Goal: Task Accomplishment & Management: Manage account settings

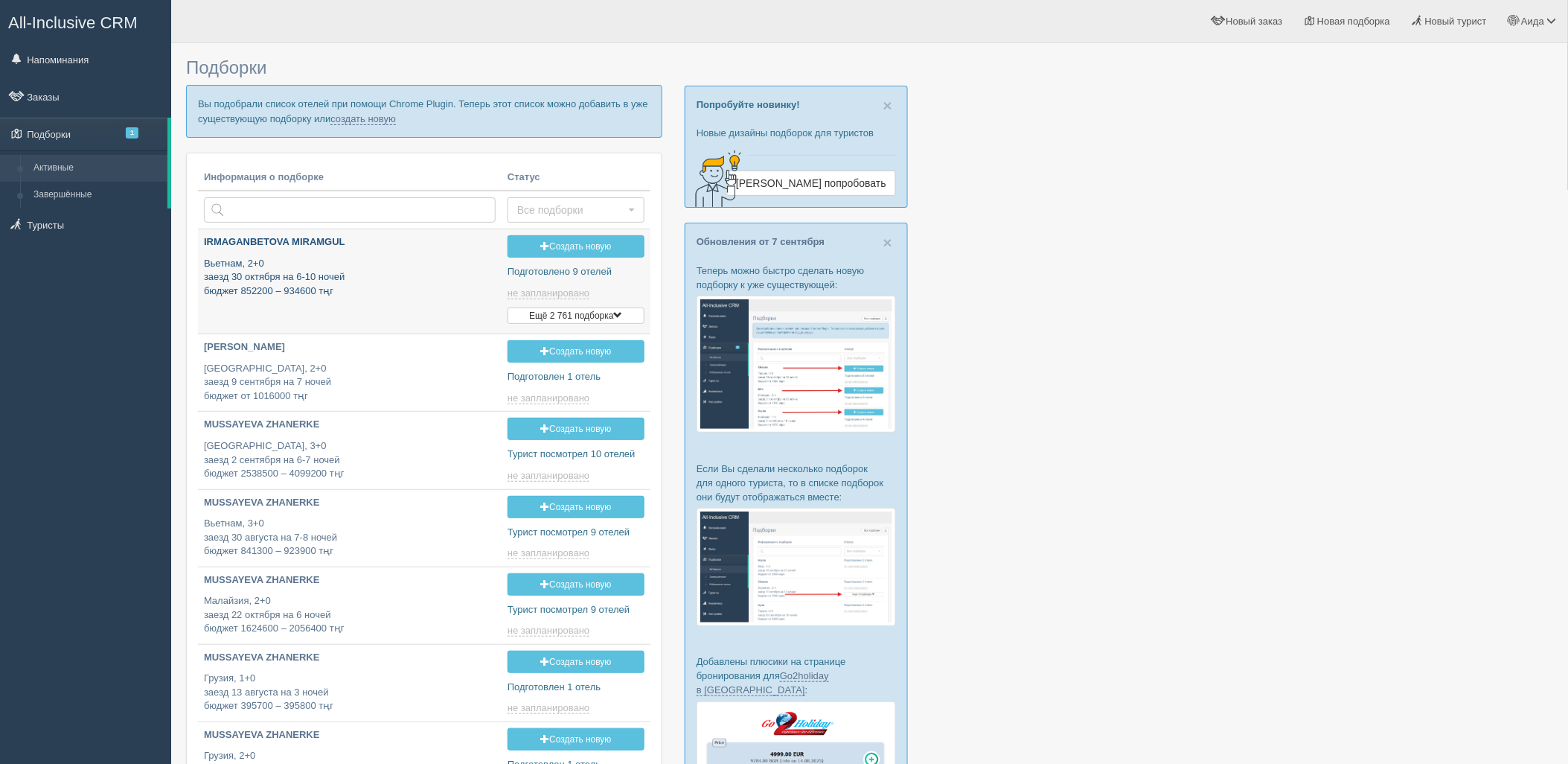
click at [342, 274] on p "Вьетнам, 2+0 заезд 30 октября на 6-10 ночей бюджет 852200 – 934600 тңг" at bounding box center [349, 277] width 292 height 42
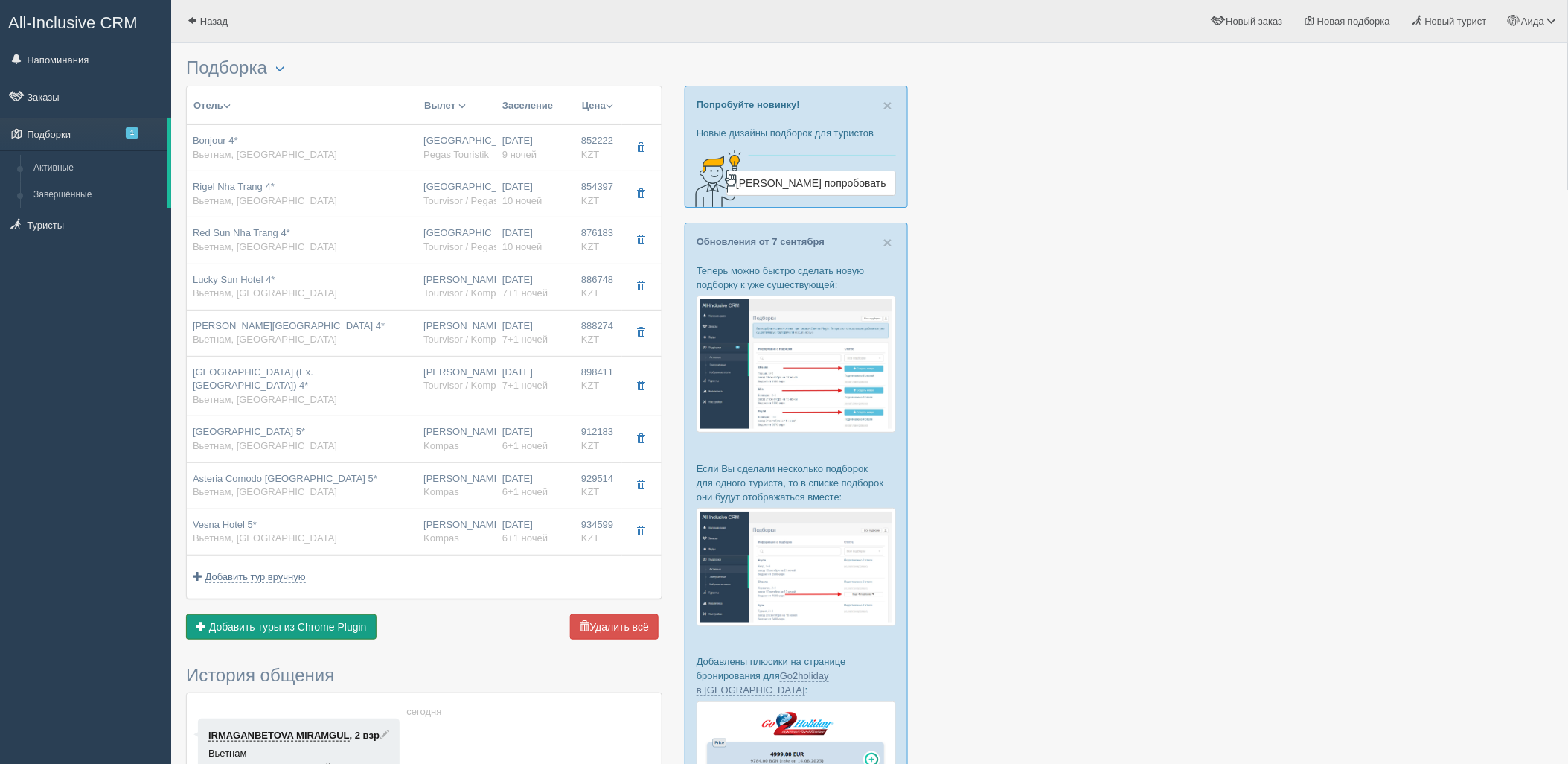
click at [370, 617] on button "Добавить из Plugin Добавить туры из Chrome Plugin" at bounding box center [281, 626] width 191 height 25
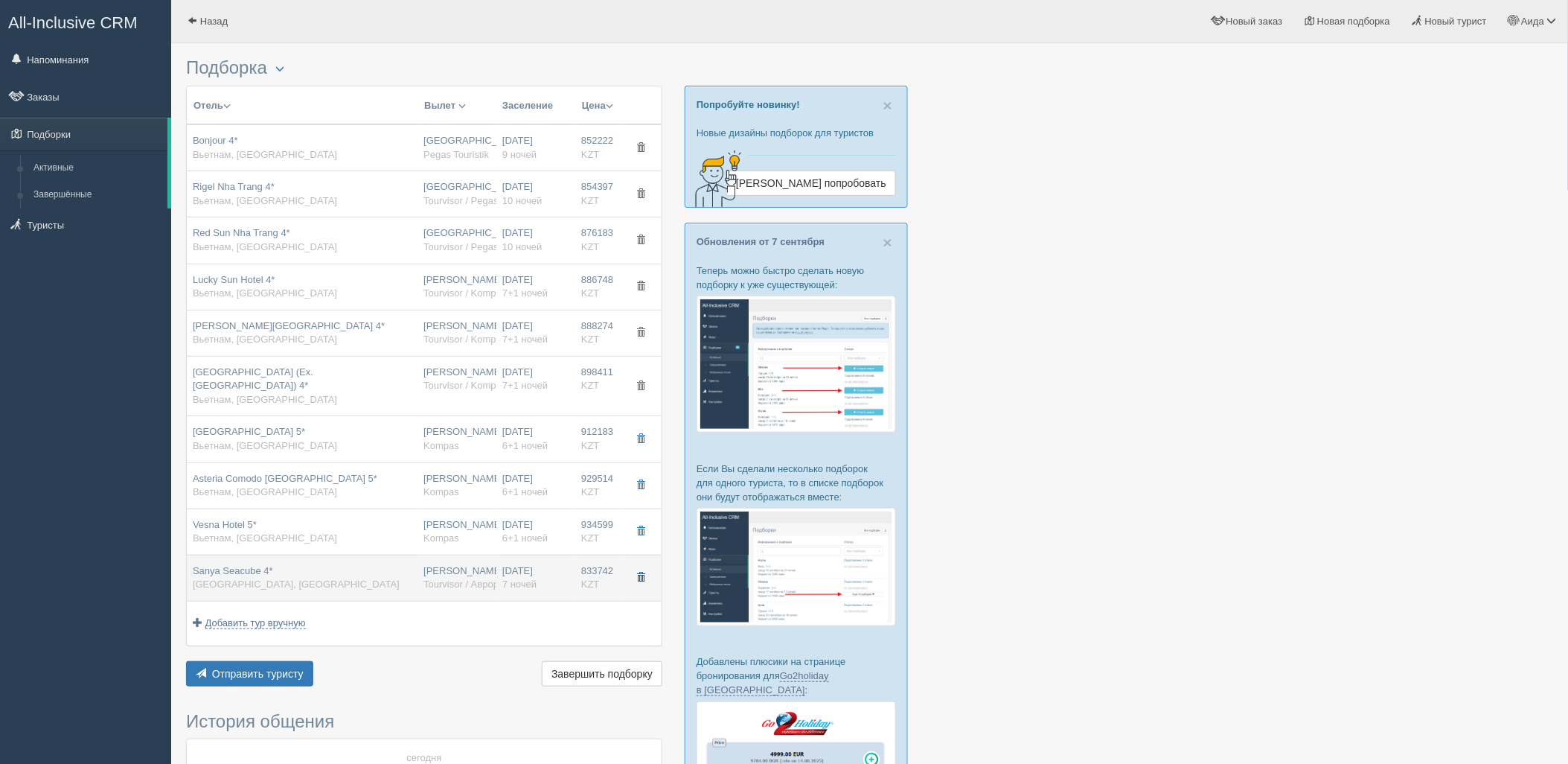
click at [640, 573] on span "button" at bounding box center [640, 577] width 9 height 9
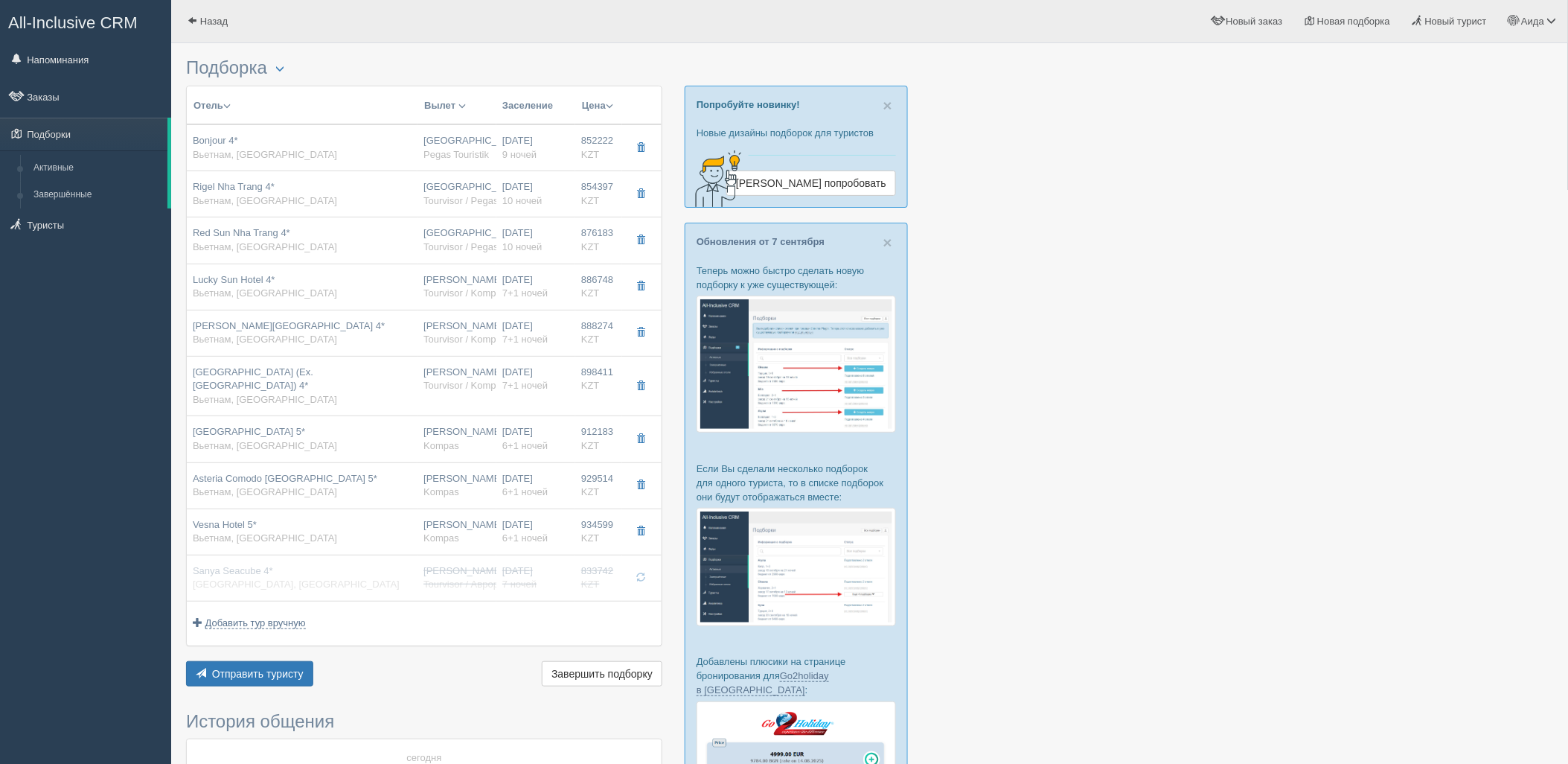
click at [278, 643] on div "Отель Разделить отели... Вылет Выезд Авиа Автобус Заселение Цена Дешёвые вначале" at bounding box center [424, 388] width 477 height 604
click at [288, 661] on button "Отправить туристу Отправить" at bounding box center [249, 673] width 127 height 25
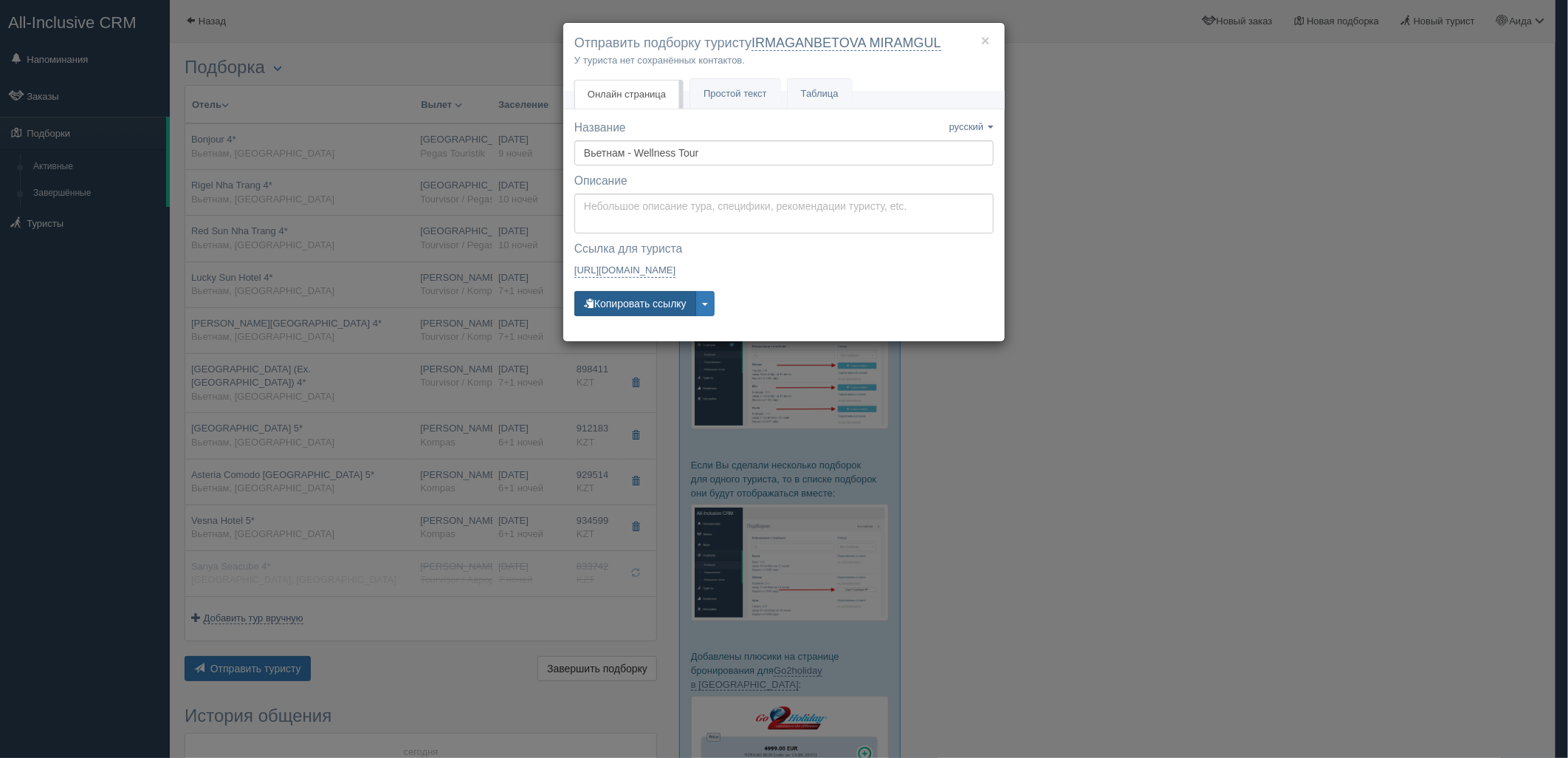
click at [621, 293] on button "Копировать ссылку" at bounding box center [635, 303] width 122 height 25
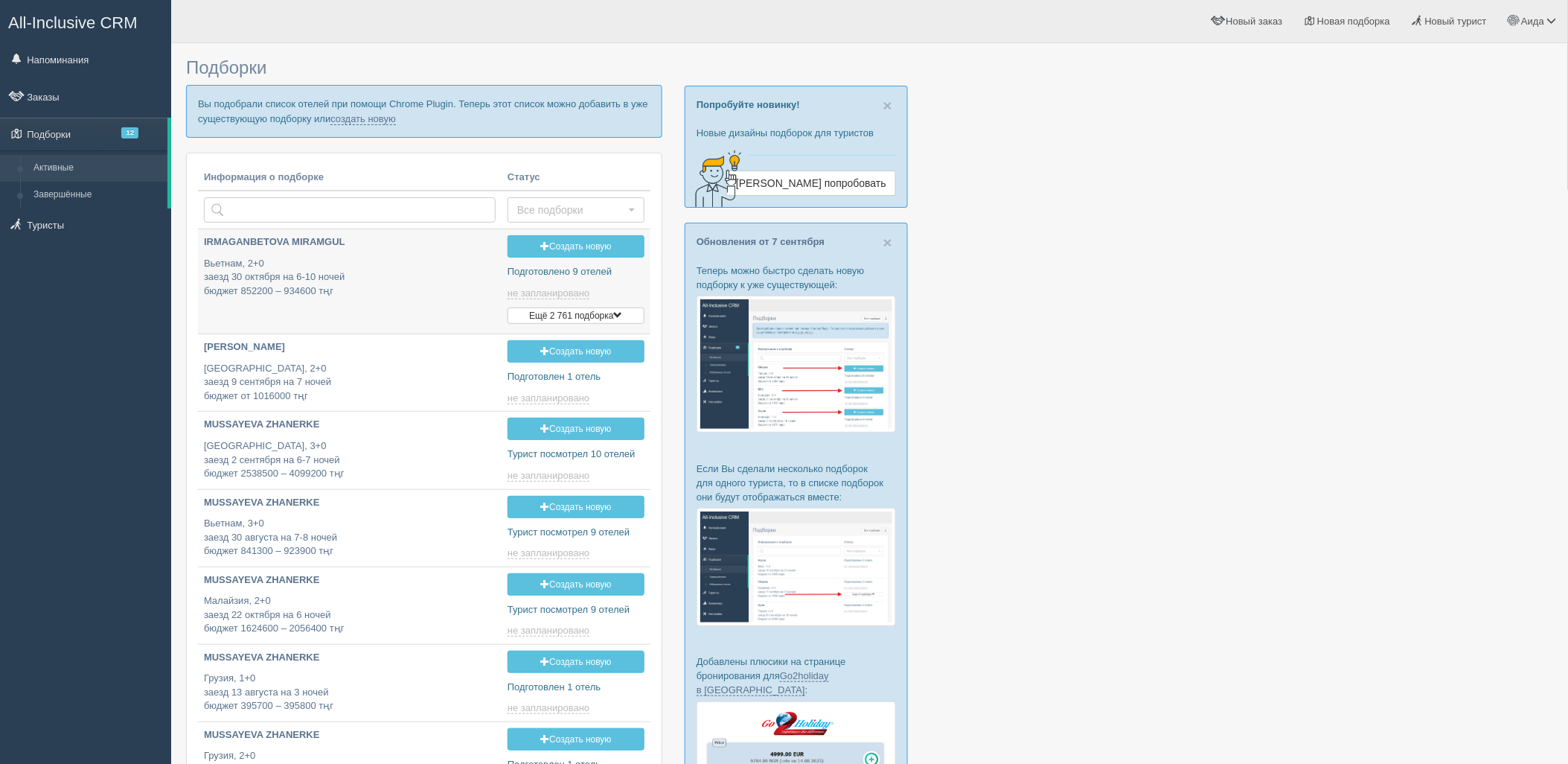
type input "[DATE] 16:20"
click at [380, 116] on link "создать новую" at bounding box center [363, 119] width 65 height 12
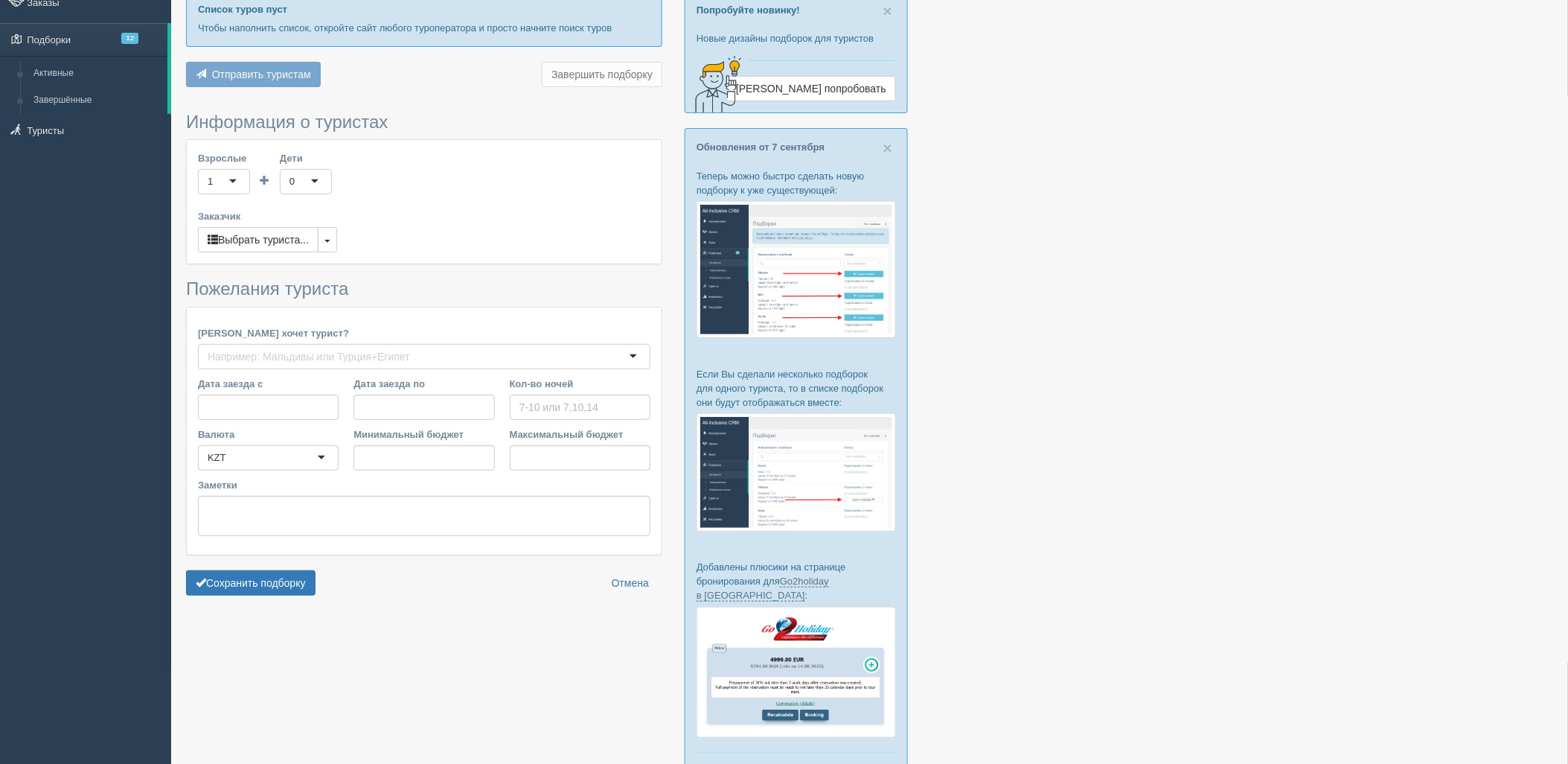
scroll to position [192, 0]
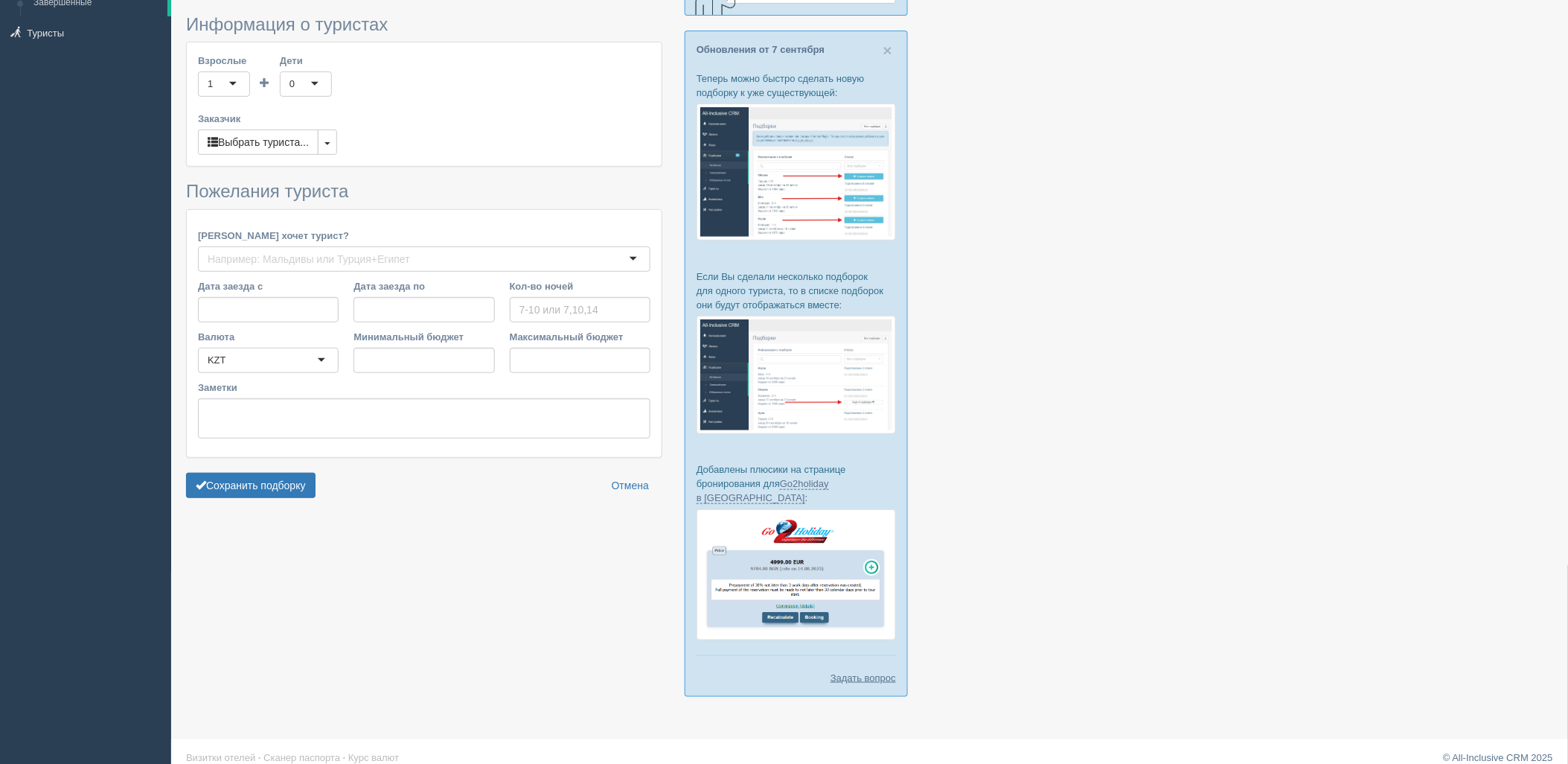
type input "7"
type input "833700"
type input "1033800"
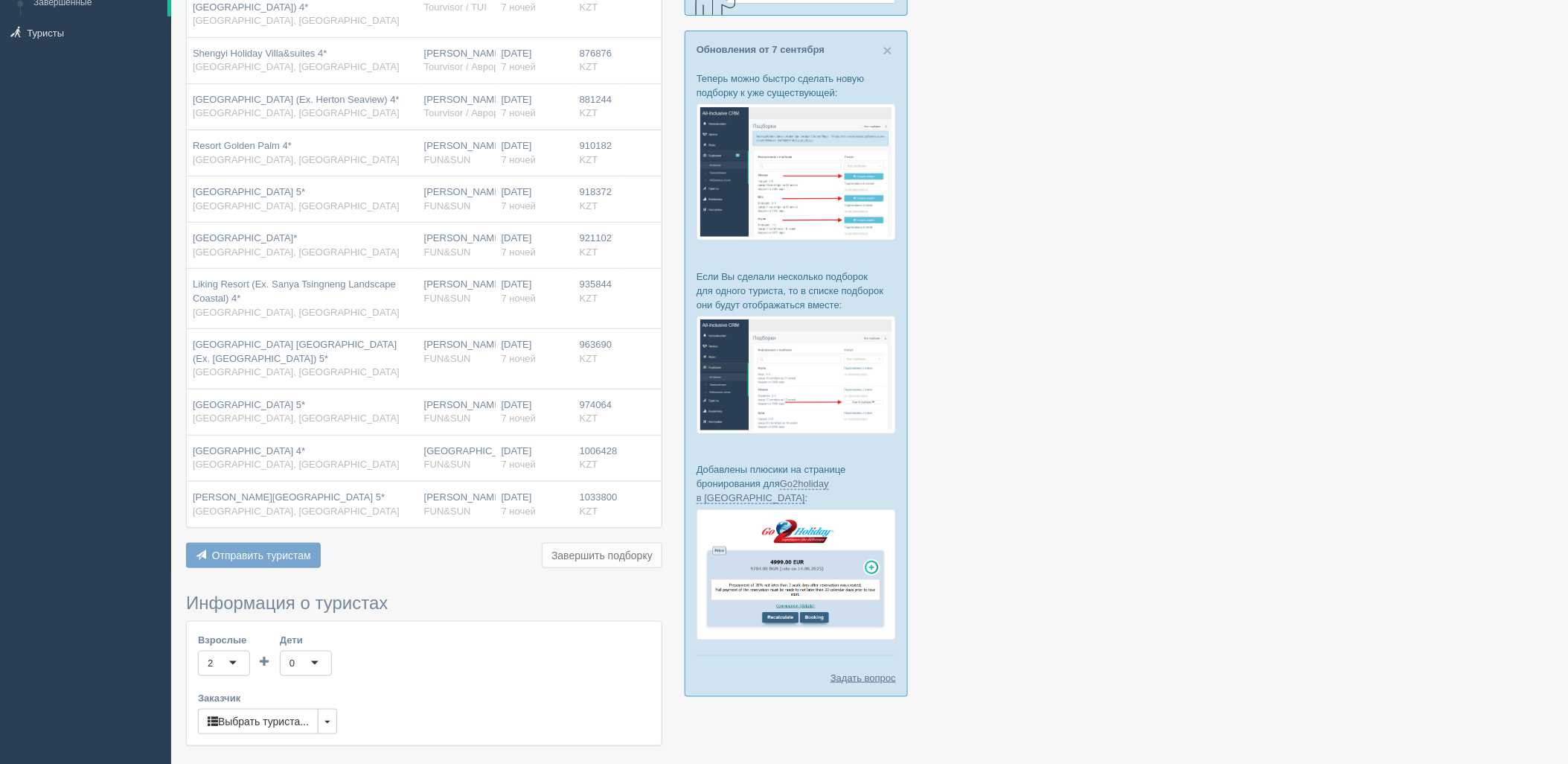
click at [284, 491] on span "Pullman Sanya Yalong Bay Resort&spa 5*" at bounding box center [289, 497] width 192 height 11
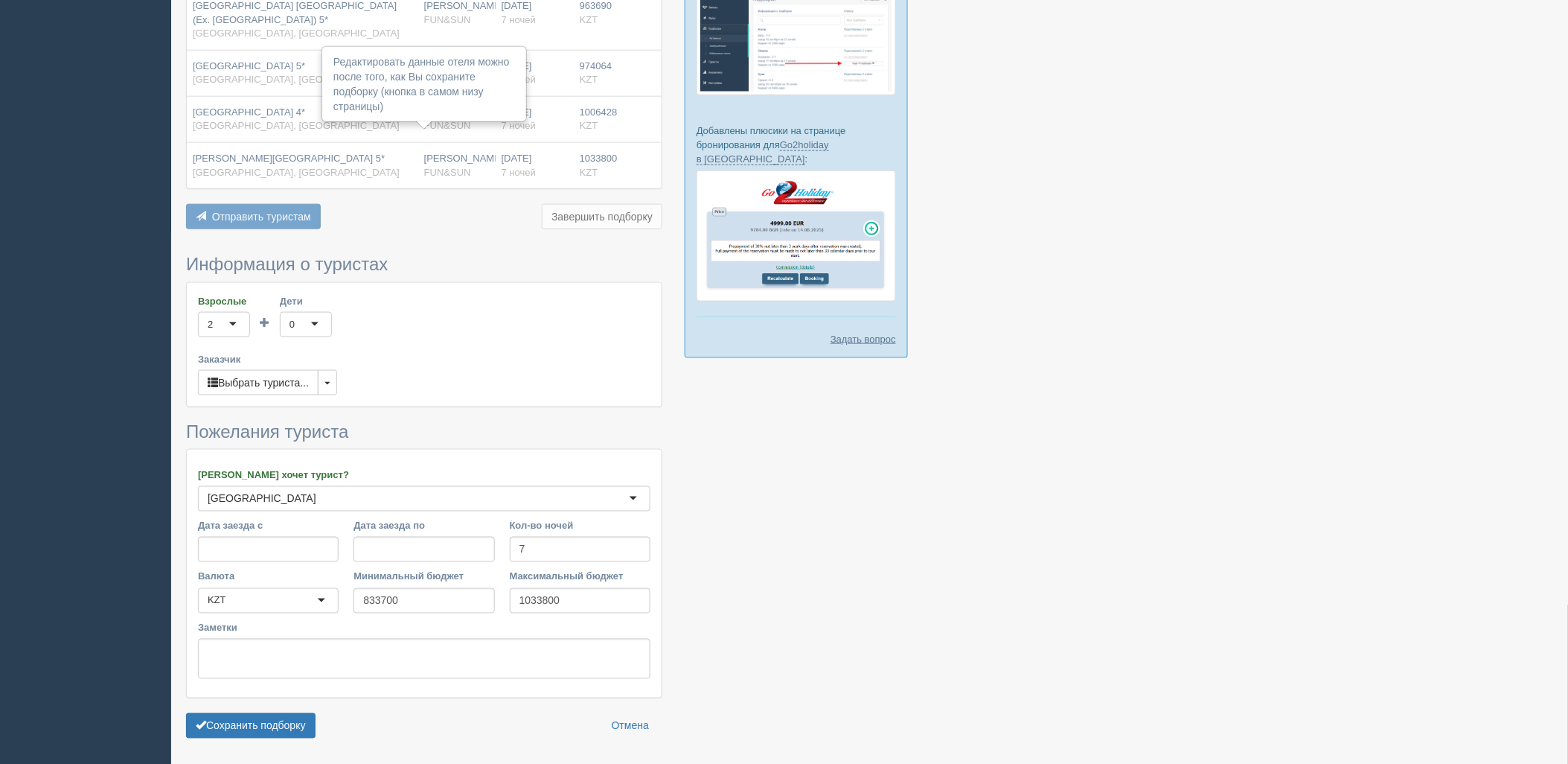
scroll to position [567, 0]
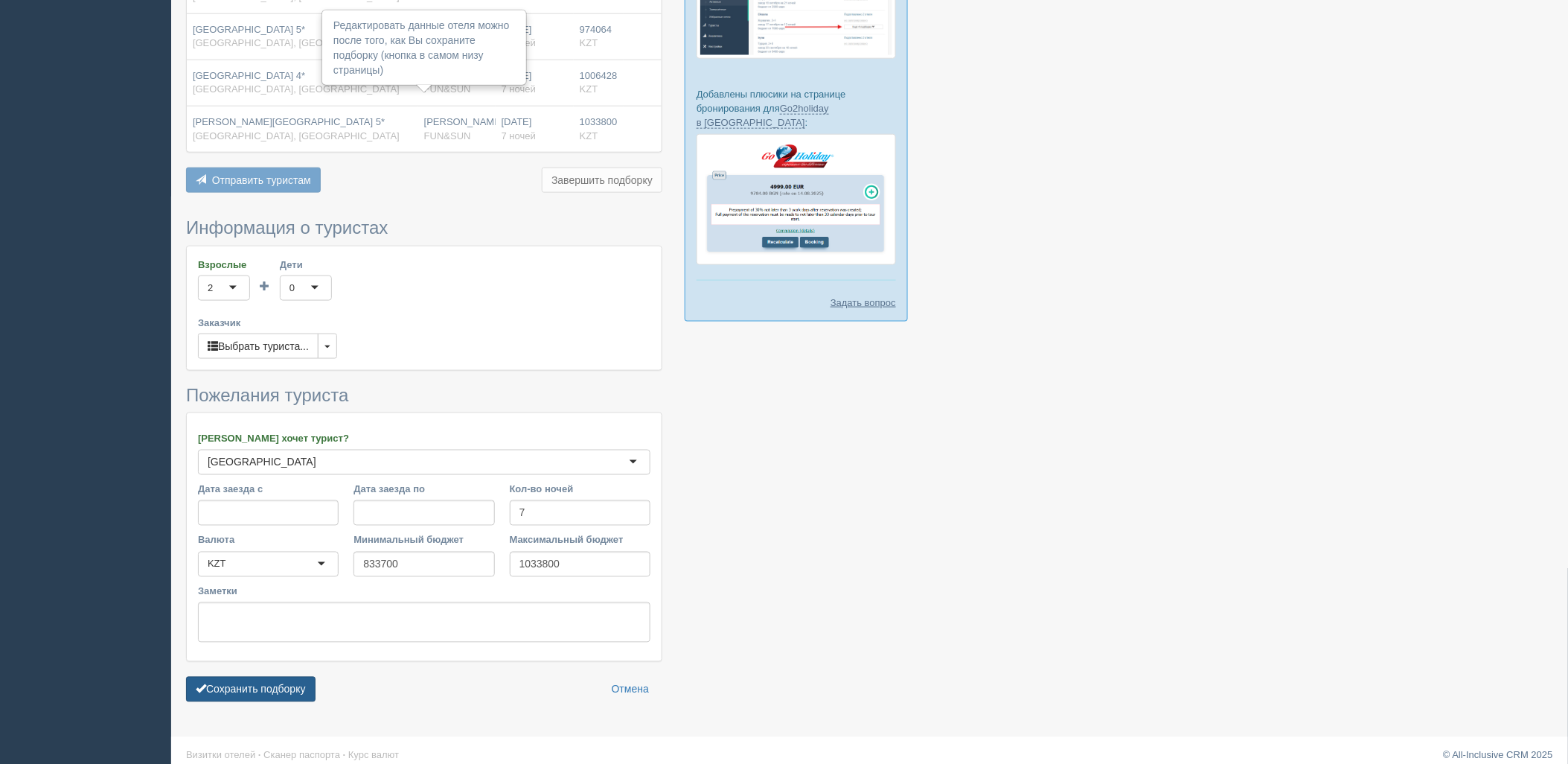
click at [298, 682] on button "Сохранить подборку" at bounding box center [250, 689] width 130 height 25
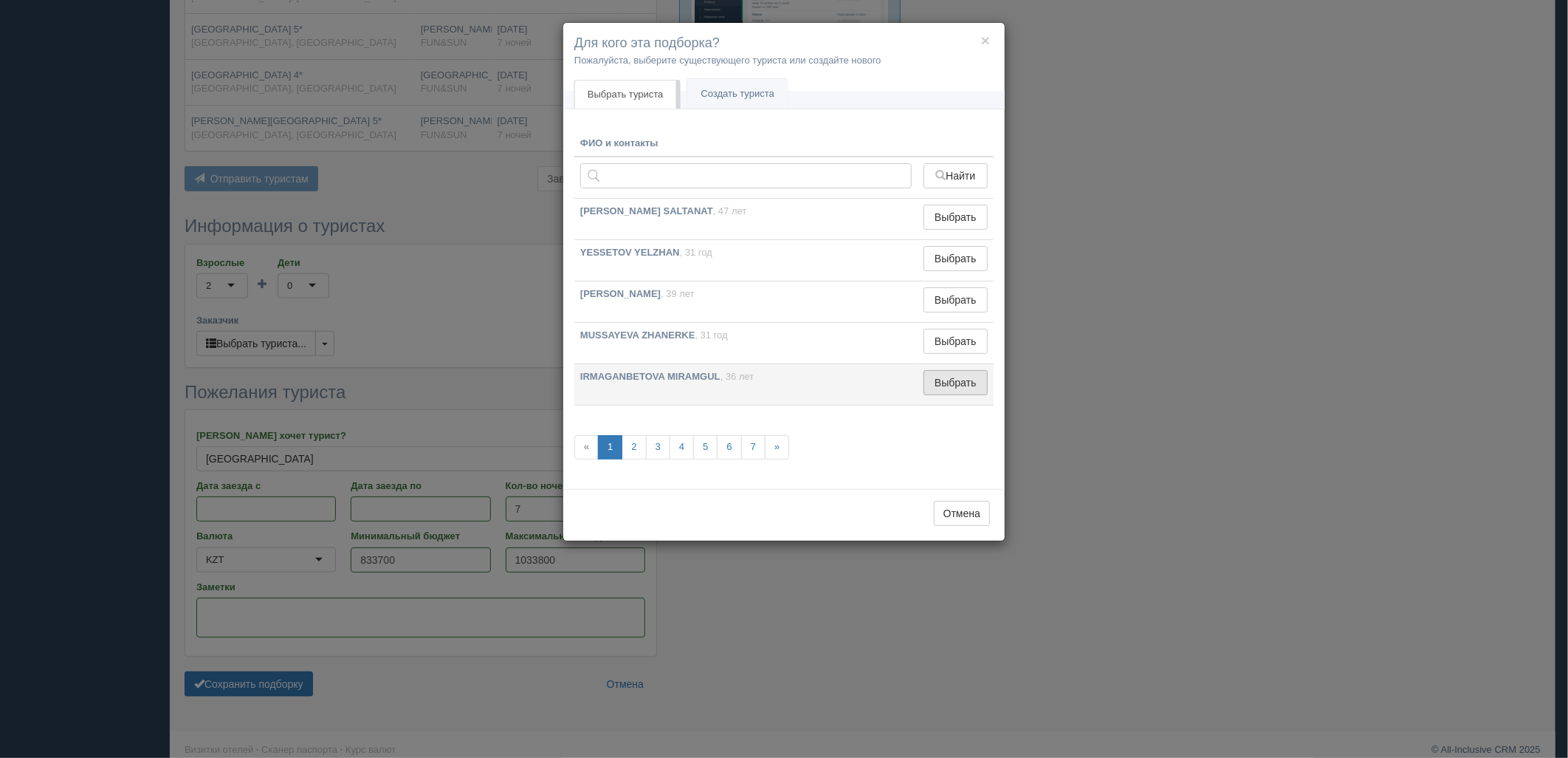
click at [934, 385] on button "Выбрать" at bounding box center [956, 382] width 65 height 25
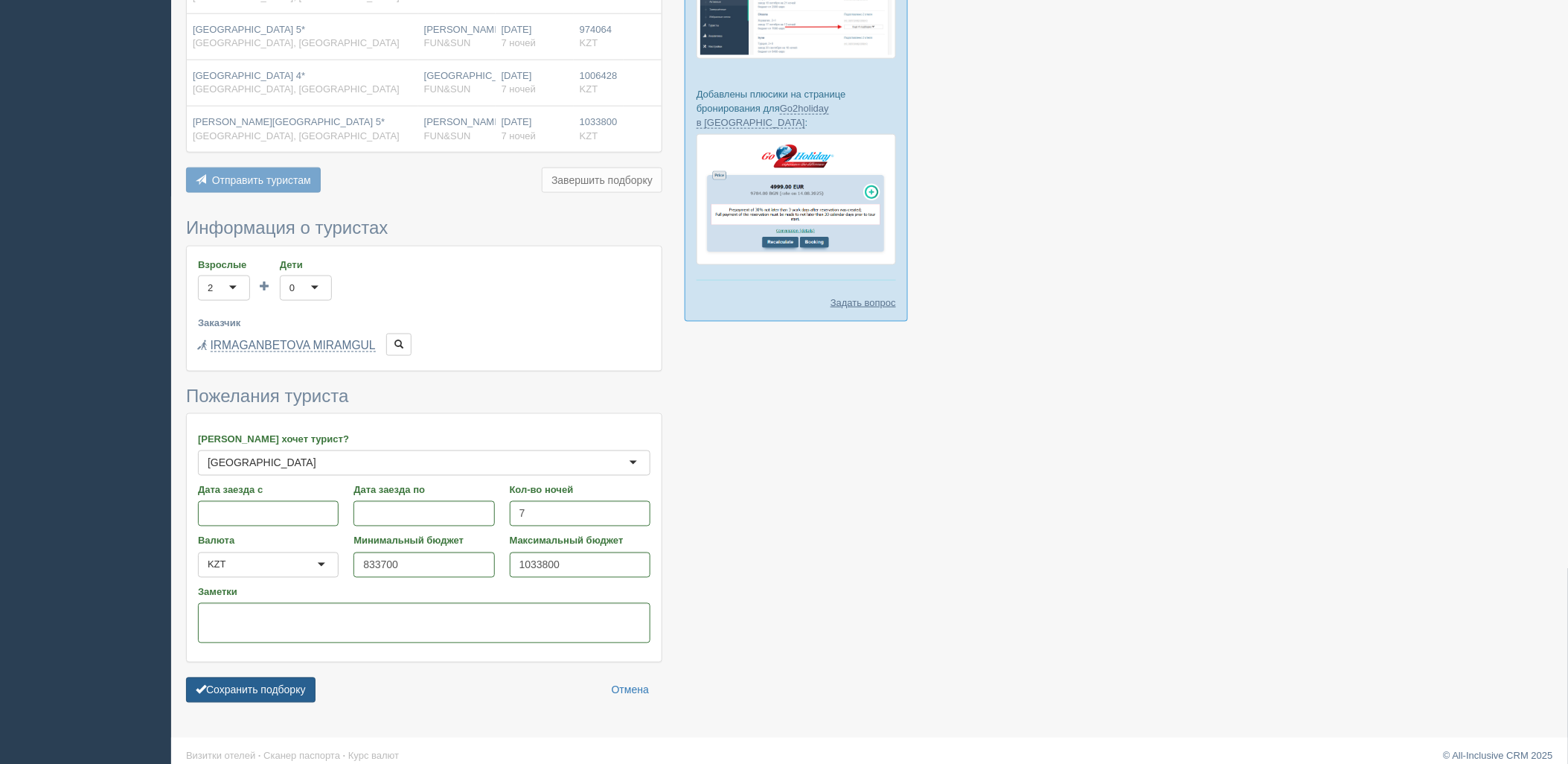
click at [263, 687] on button "Сохранить подборку" at bounding box center [250, 690] width 130 height 25
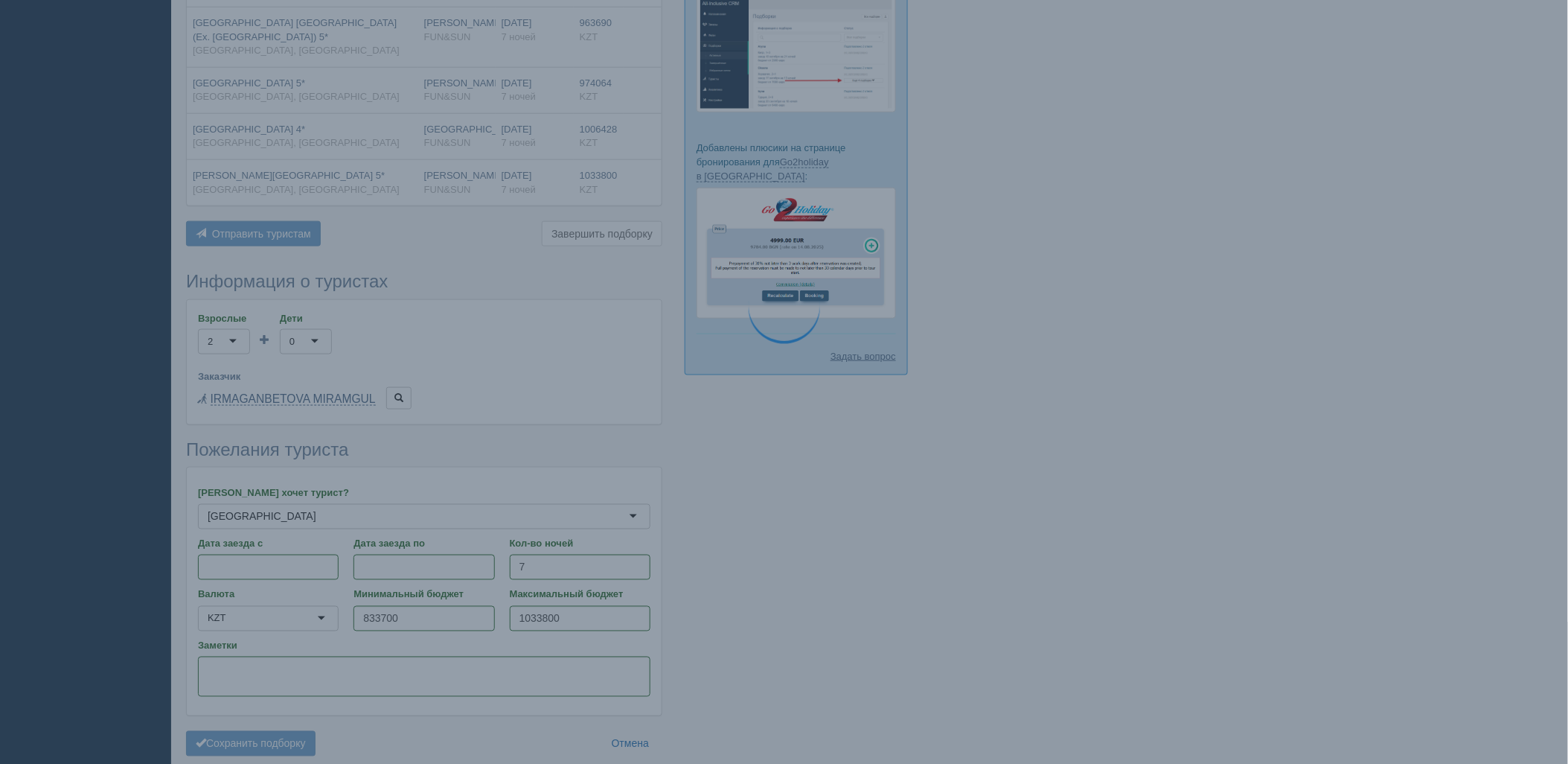
scroll to position [485, 0]
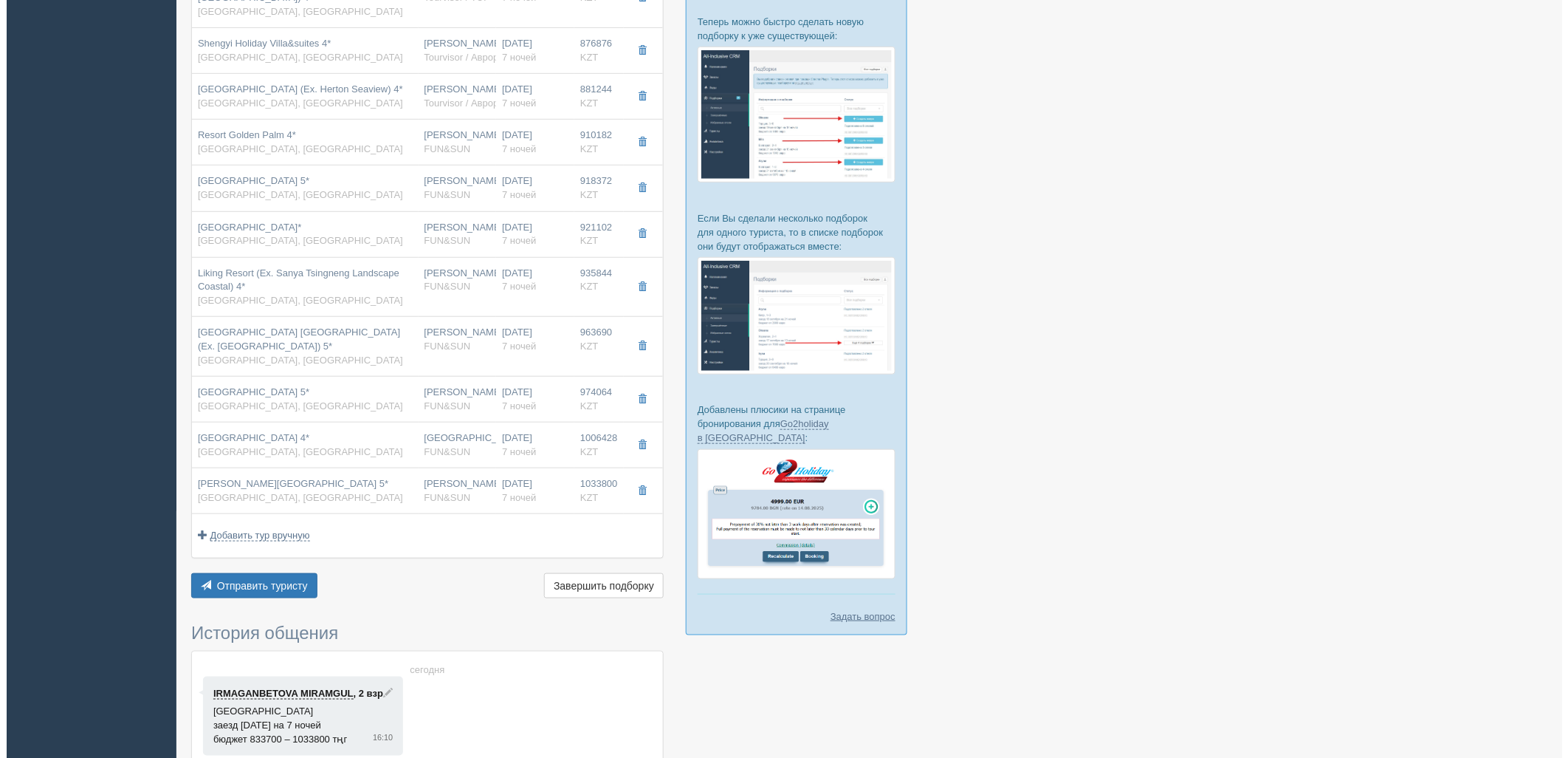
scroll to position [373, 0]
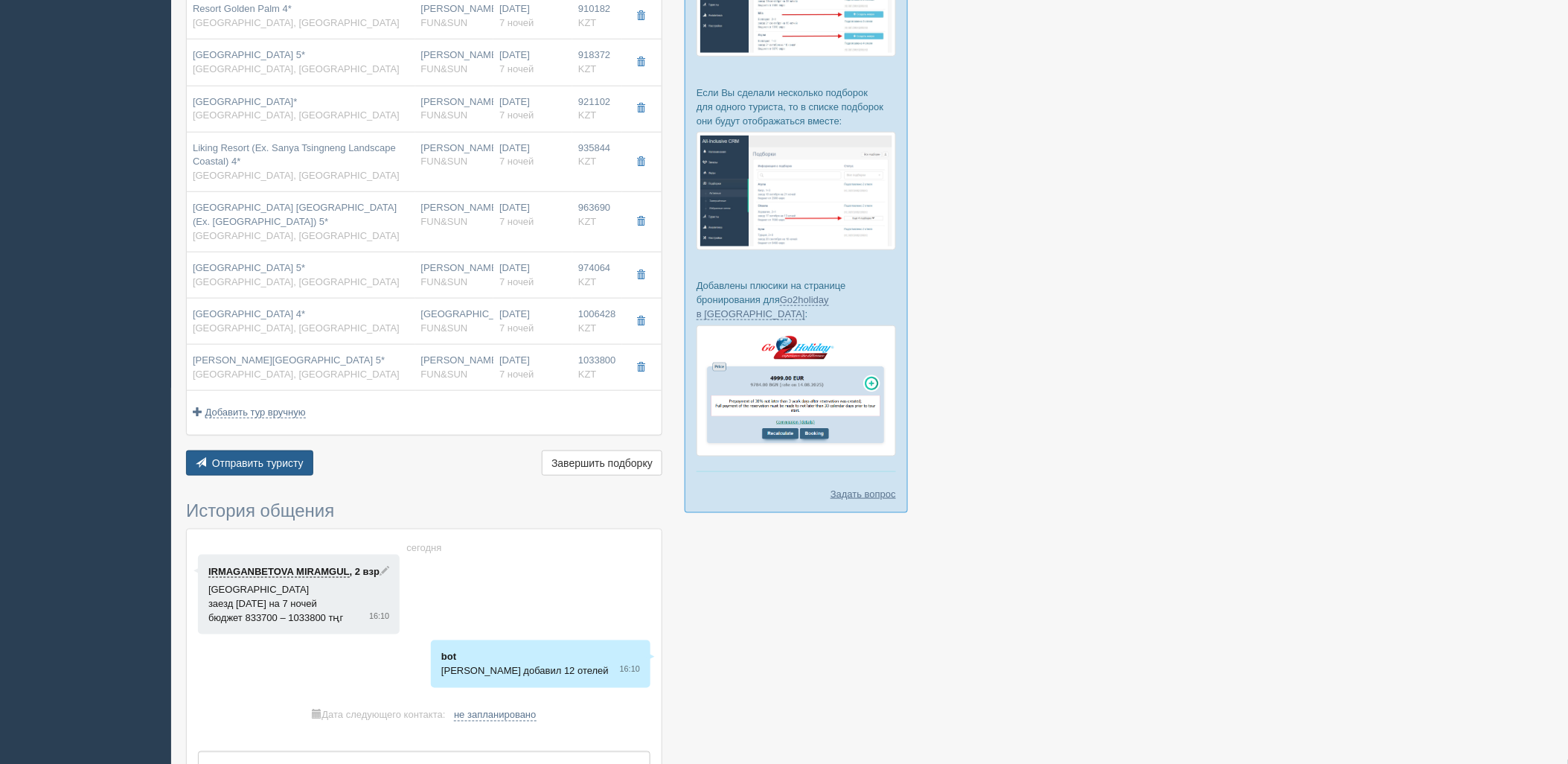
click at [288, 455] on button "Отправить туристу Отправить" at bounding box center [249, 463] width 127 height 25
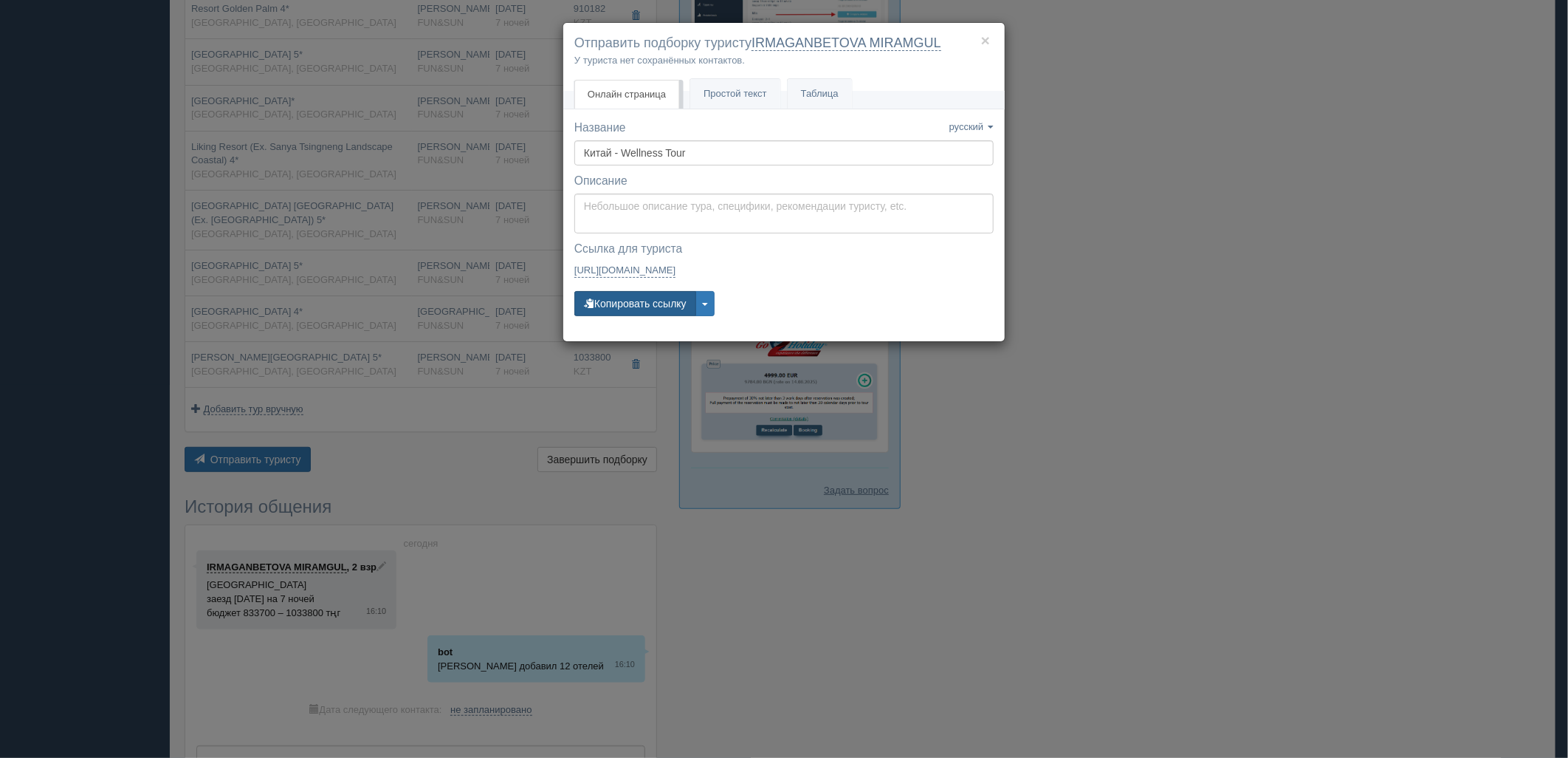
click at [638, 307] on button "Копировать ссылку" at bounding box center [635, 303] width 122 height 25
click at [1120, 310] on div "× Отправить подборку туристу IRMAGANBETOVA MIRAMGUL У туриста нет сохранённых к…" at bounding box center [784, 379] width 1568 height 758
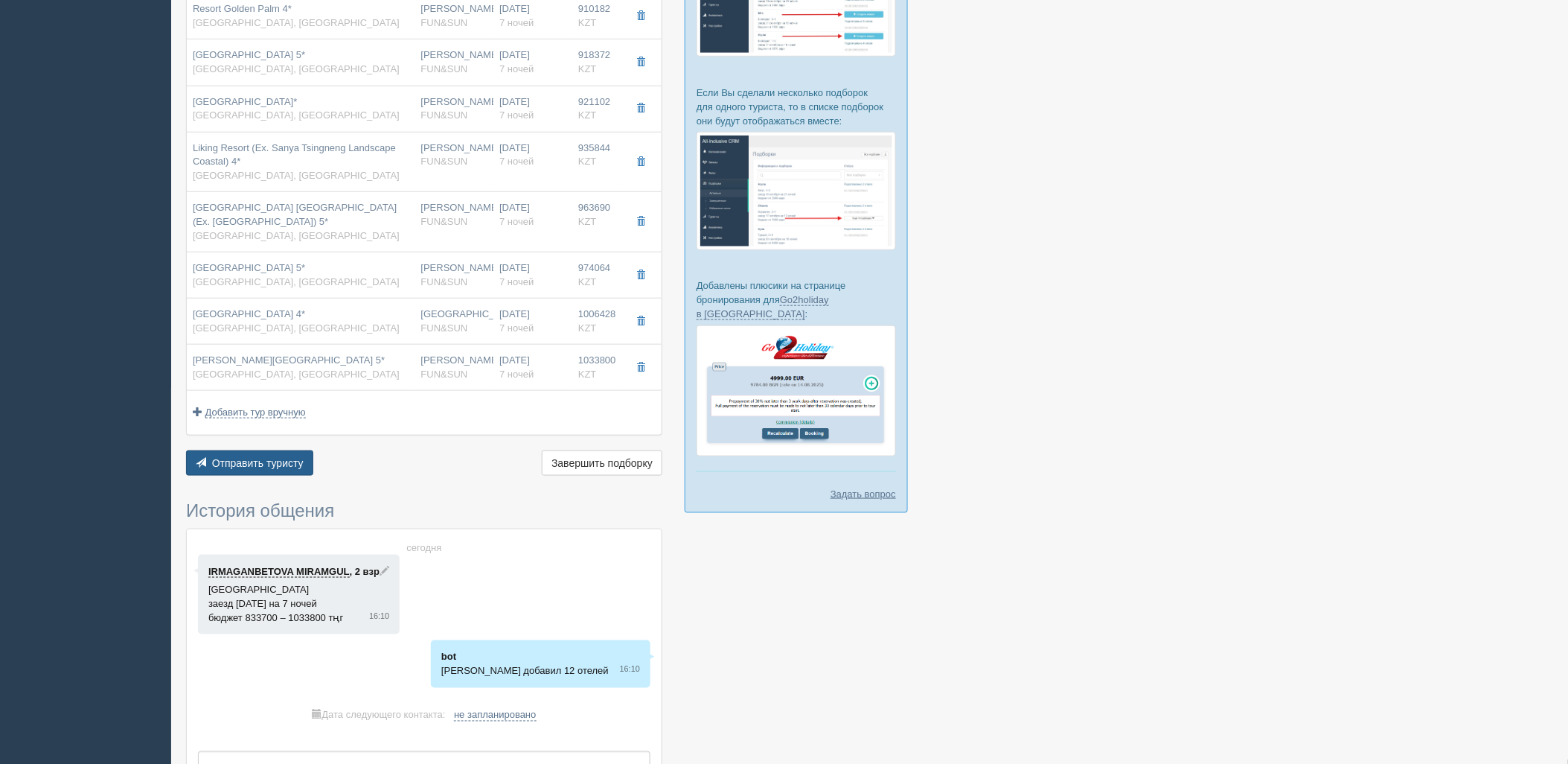
click at [285, 460] on span "Отправить туристу" at bounding box center [257, 463] width 91 height 12
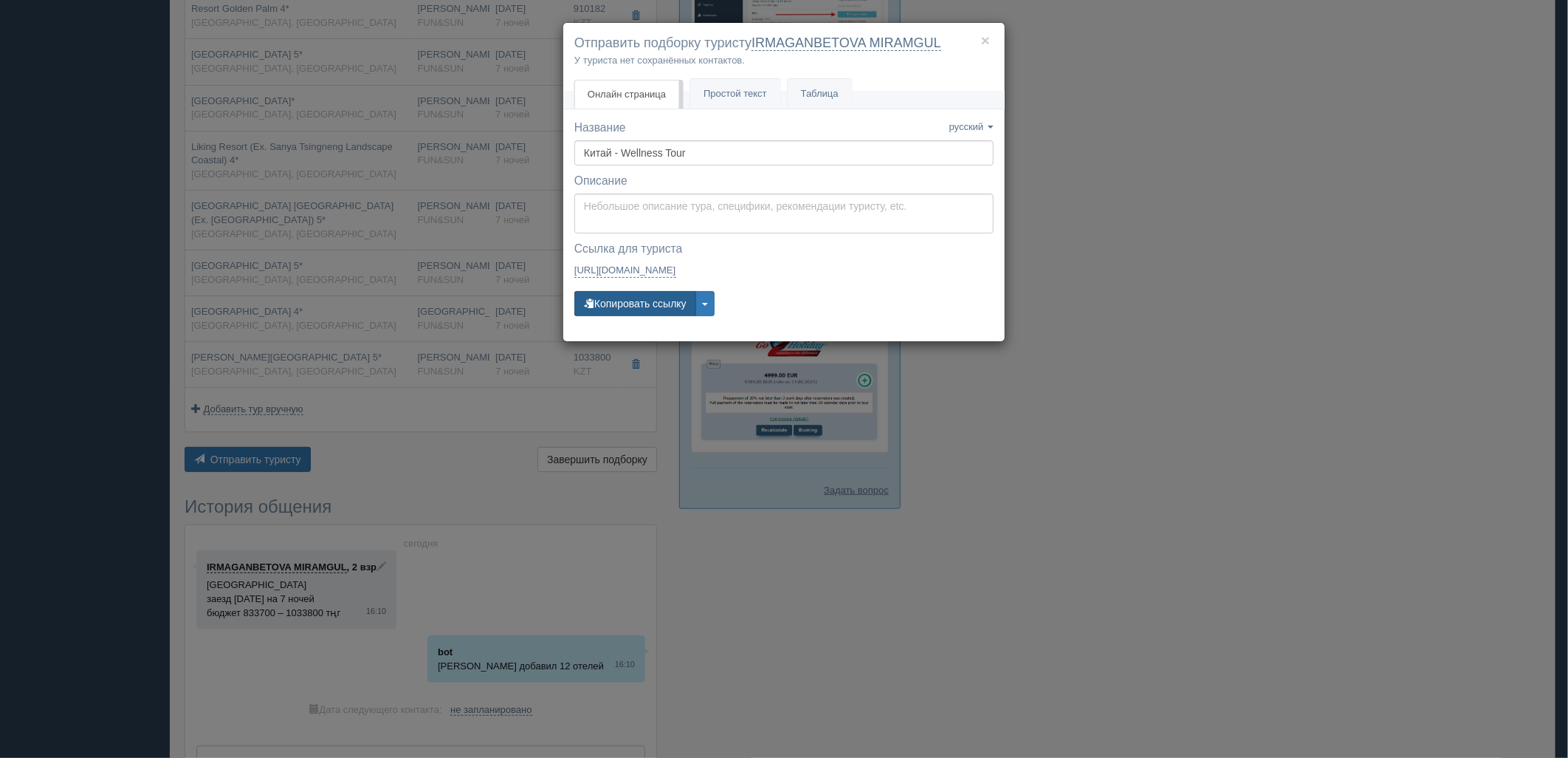
click at [622, 305] on button "Копировать ссылку" at bounding box center [635, 303] width 122 height 25
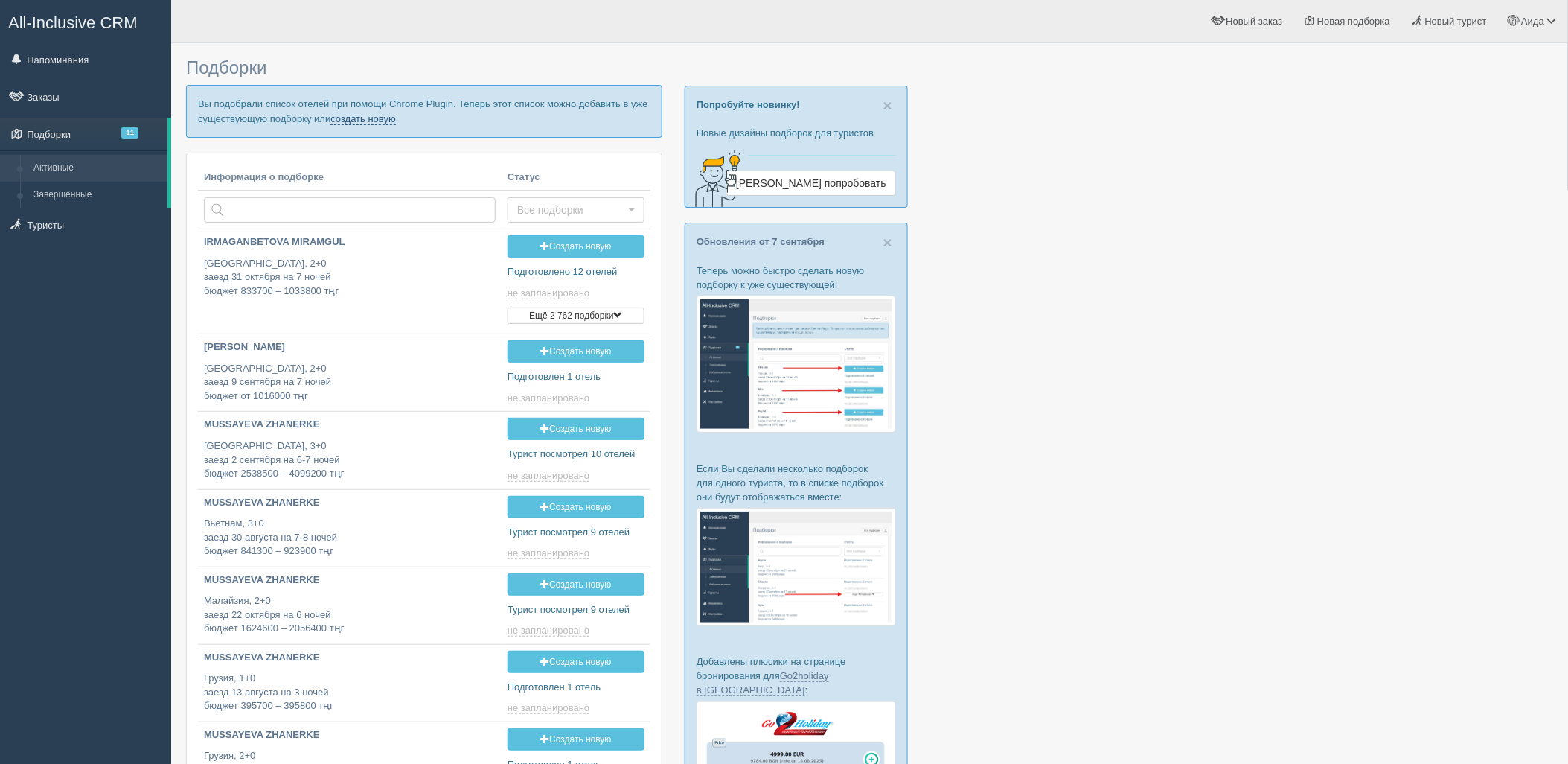
click at [375, 116] on link "создать новую" at bounding box center [363, 119] width 65 height 12
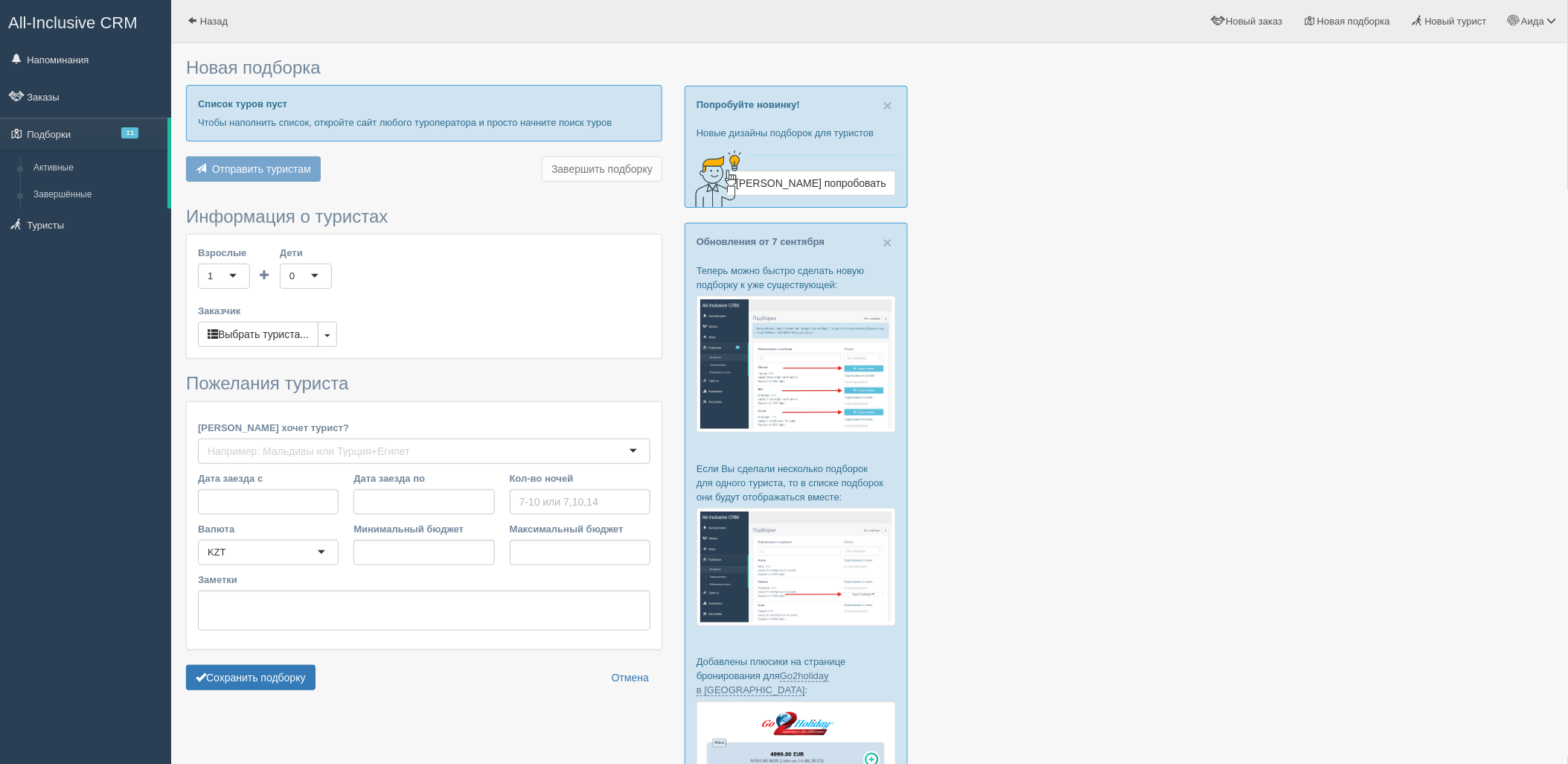
type input "6"
type input "989900"
type input "1074300"
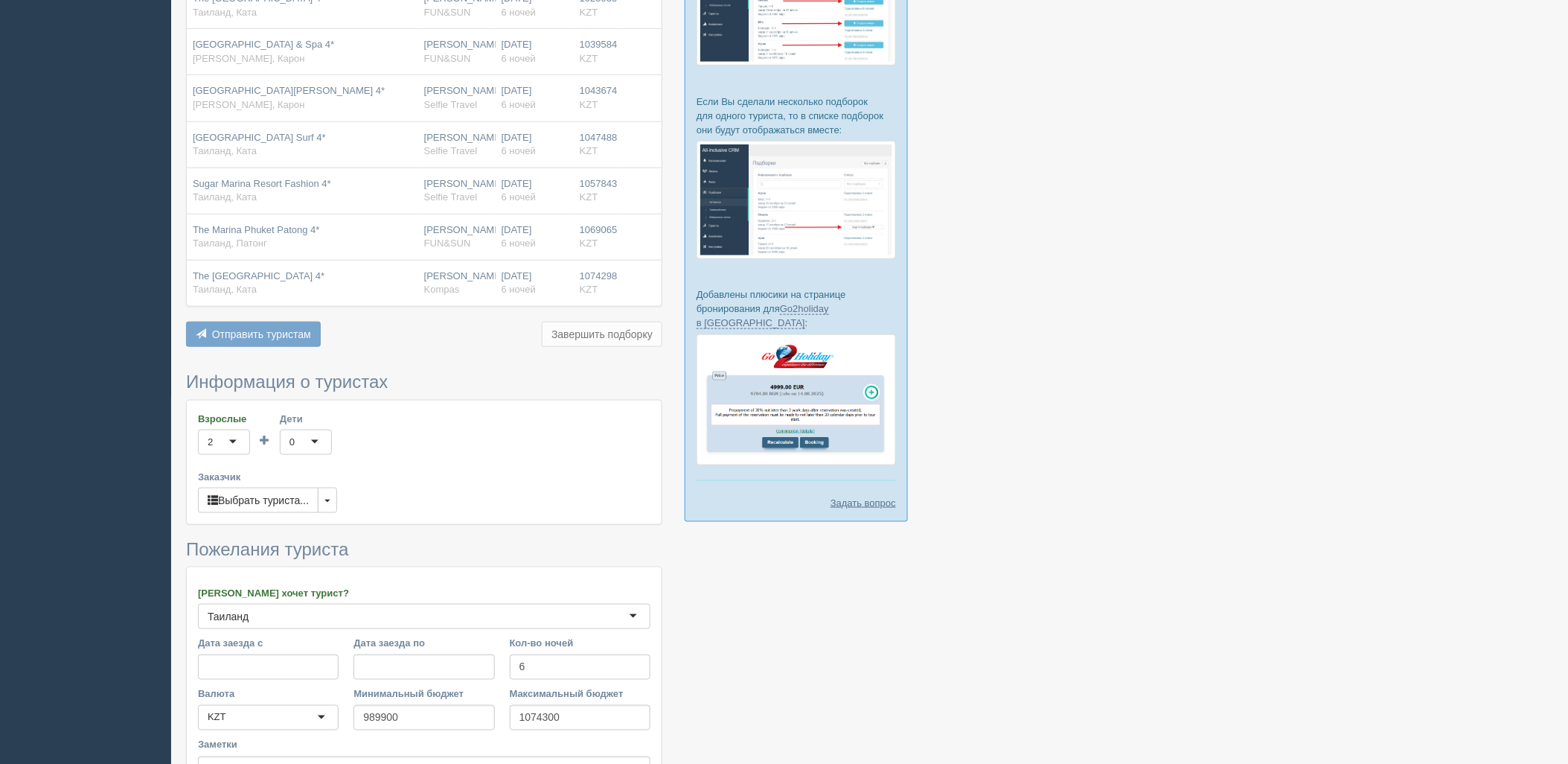
scroll to position [521, 0]
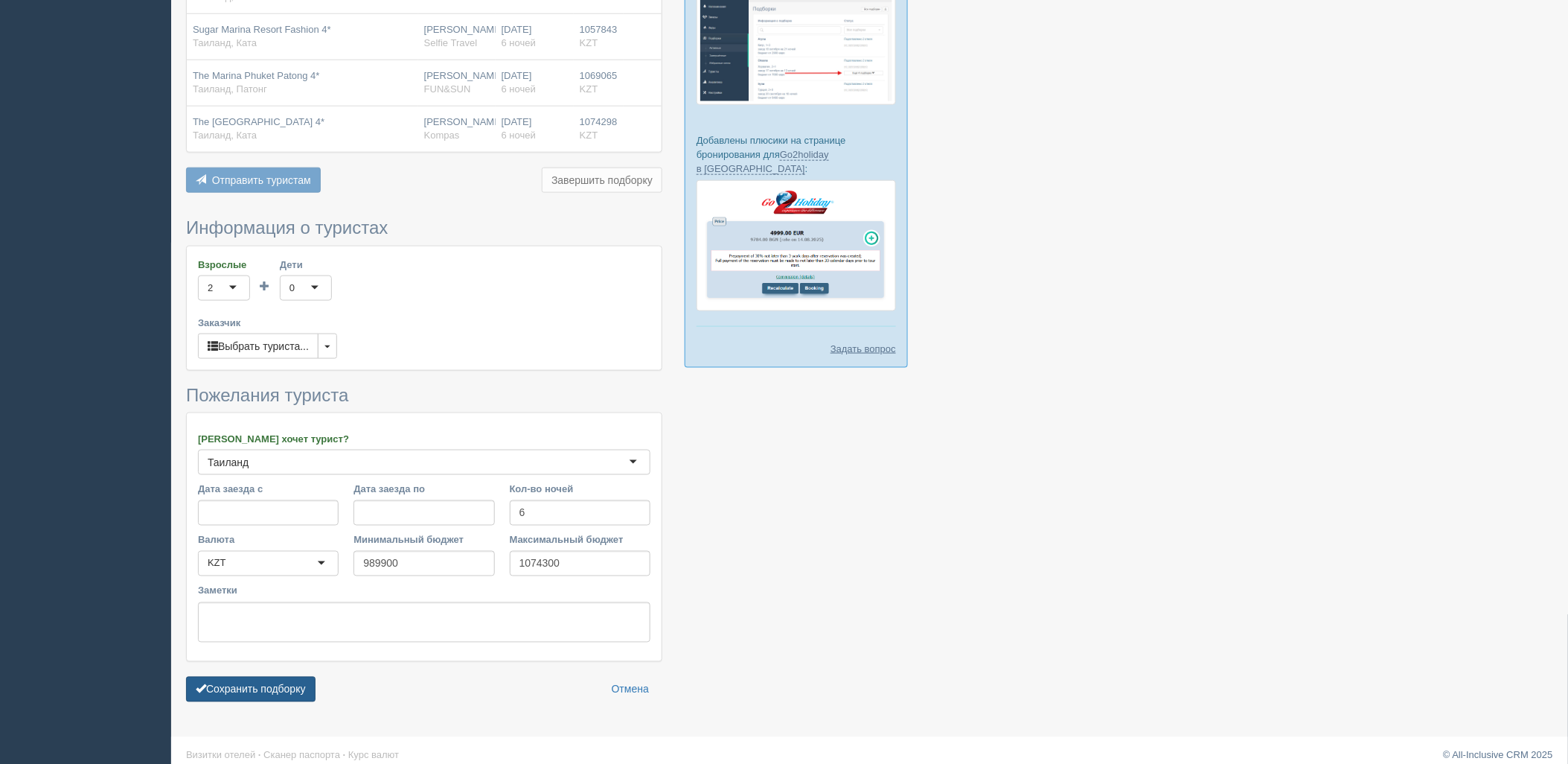
click at [295, 678] on button "Сохранить подборку" at bounding box center [250, 689] width 130 height 25
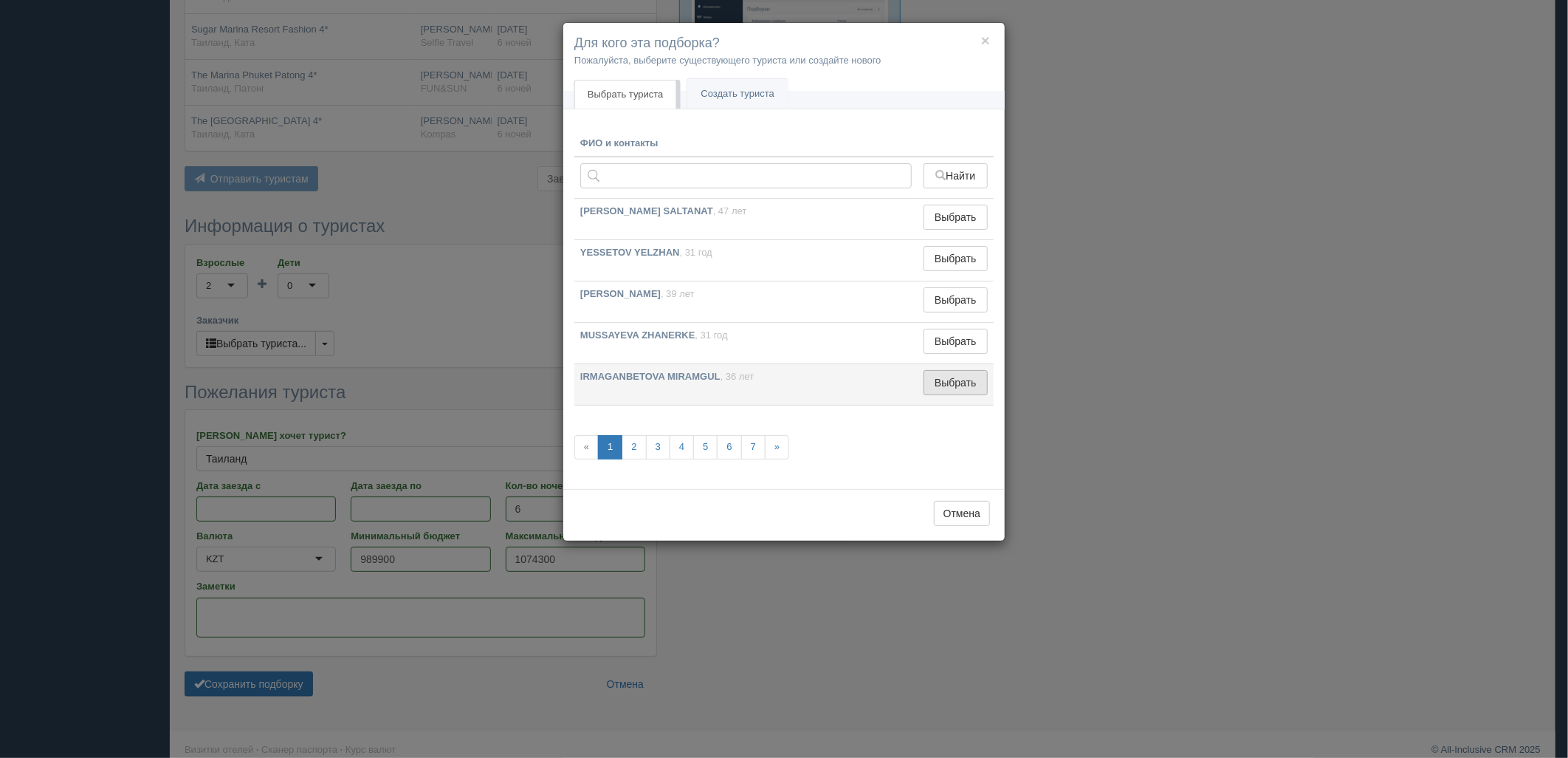
click at [956, 377] on button "Выбрать" at bounding box center [956, 382] width 65 height 25
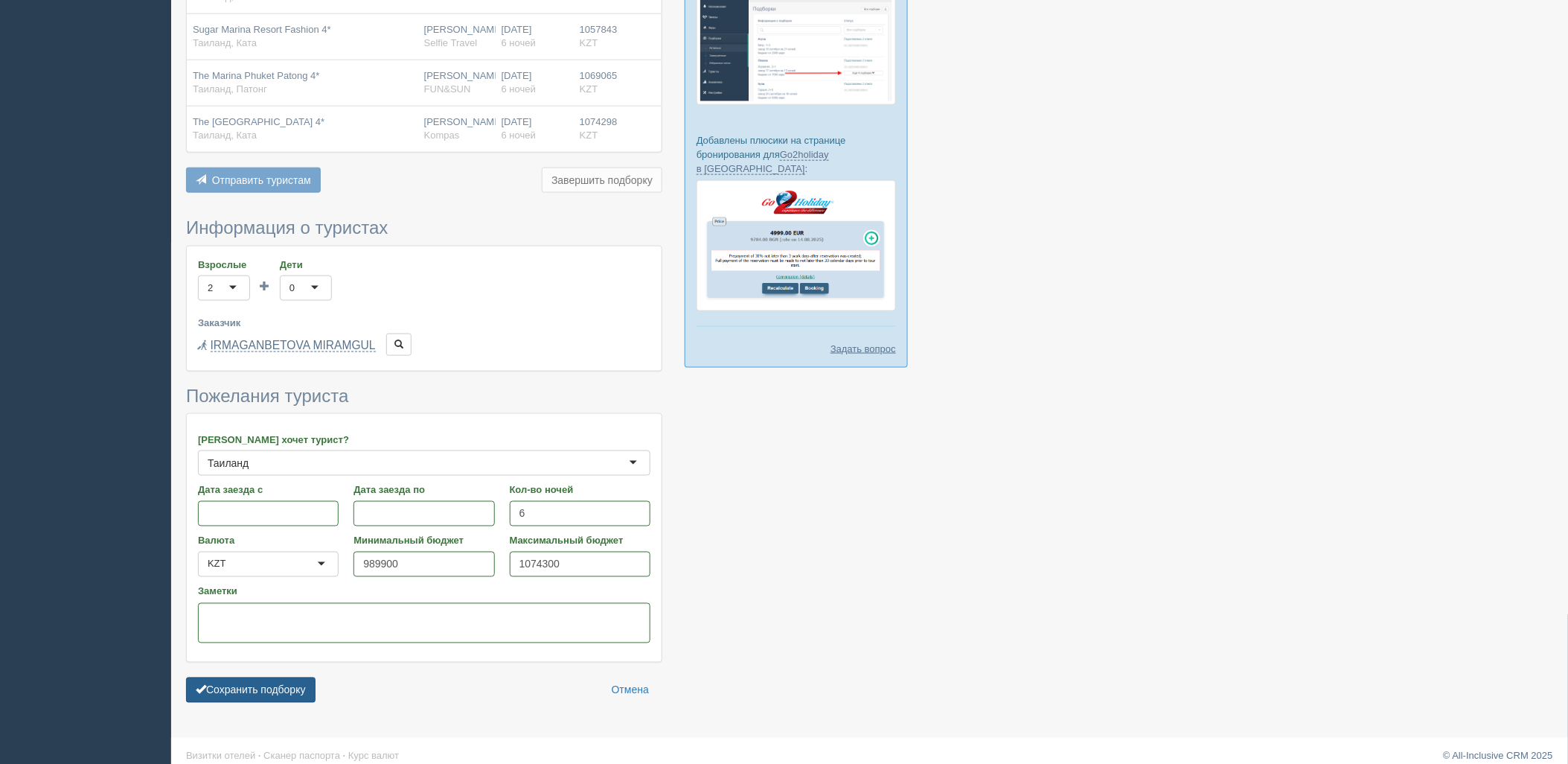
click at [261, 678] on button "Сохранить подборку" at bounding box center [250, 690] width 130 height 25
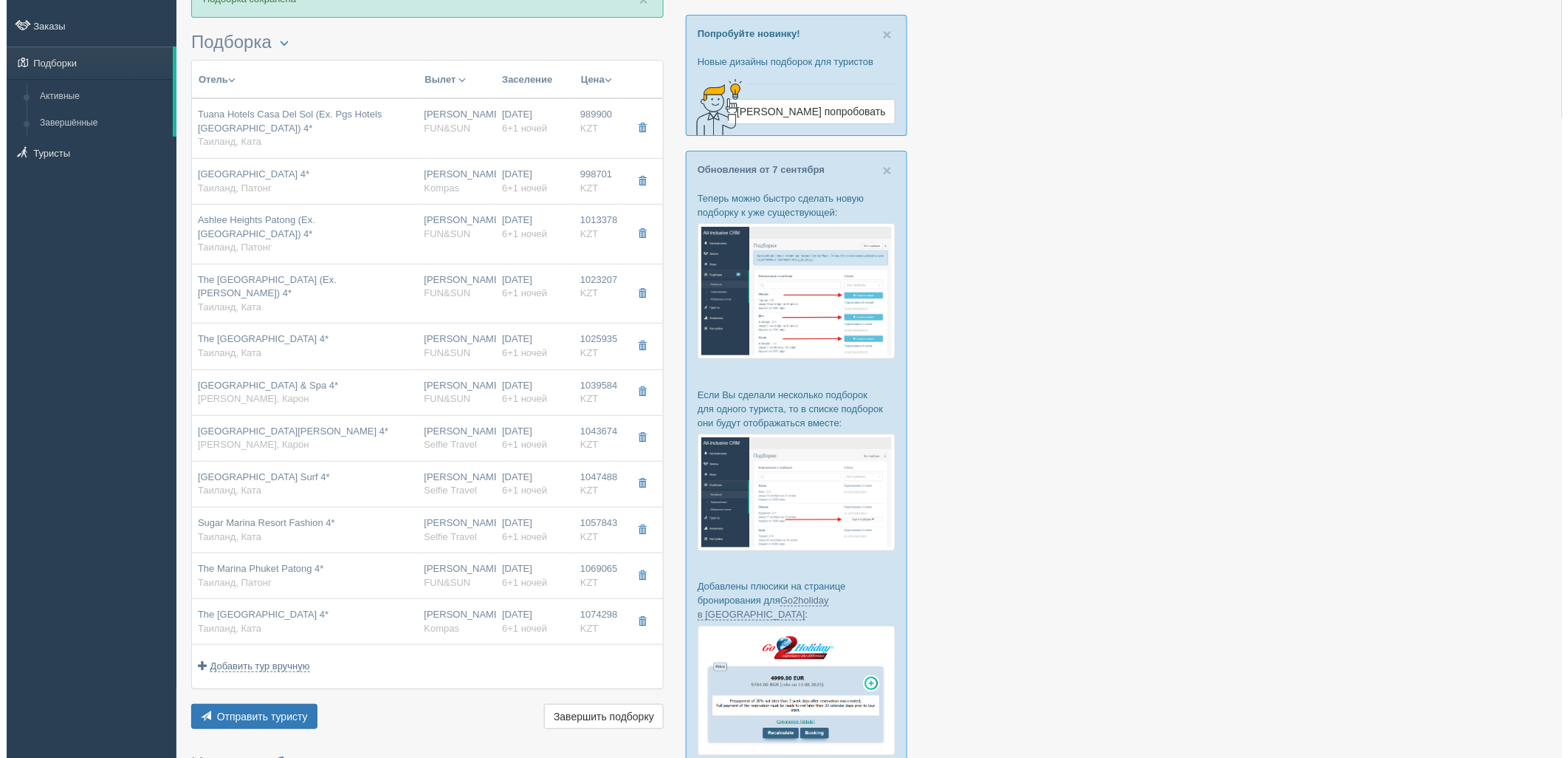
scroll to position [161, 0]
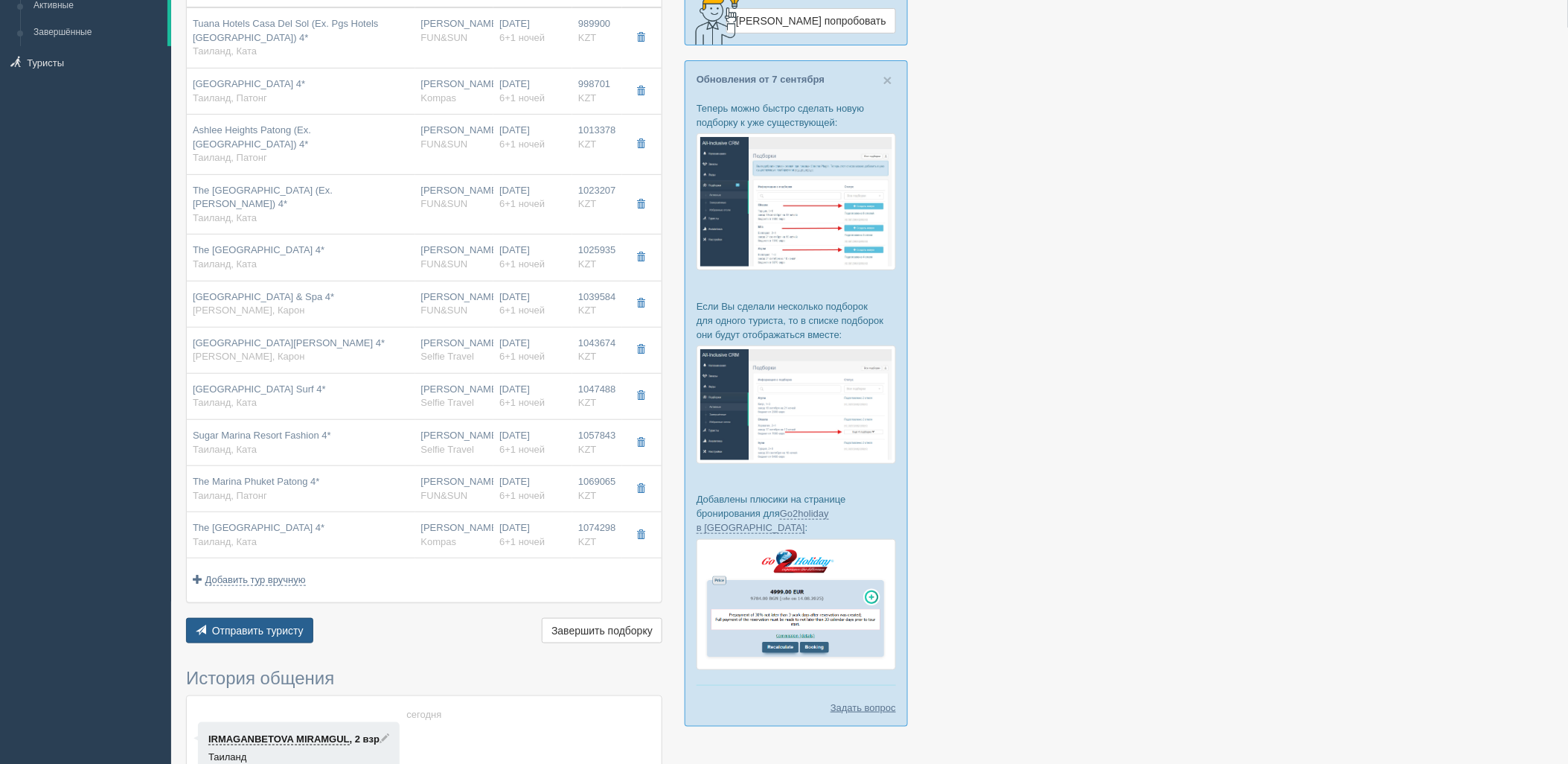
click at [296, 617] on button "Отправить туристу Отправить" at bounding box center [249, 630] width 127 height 25
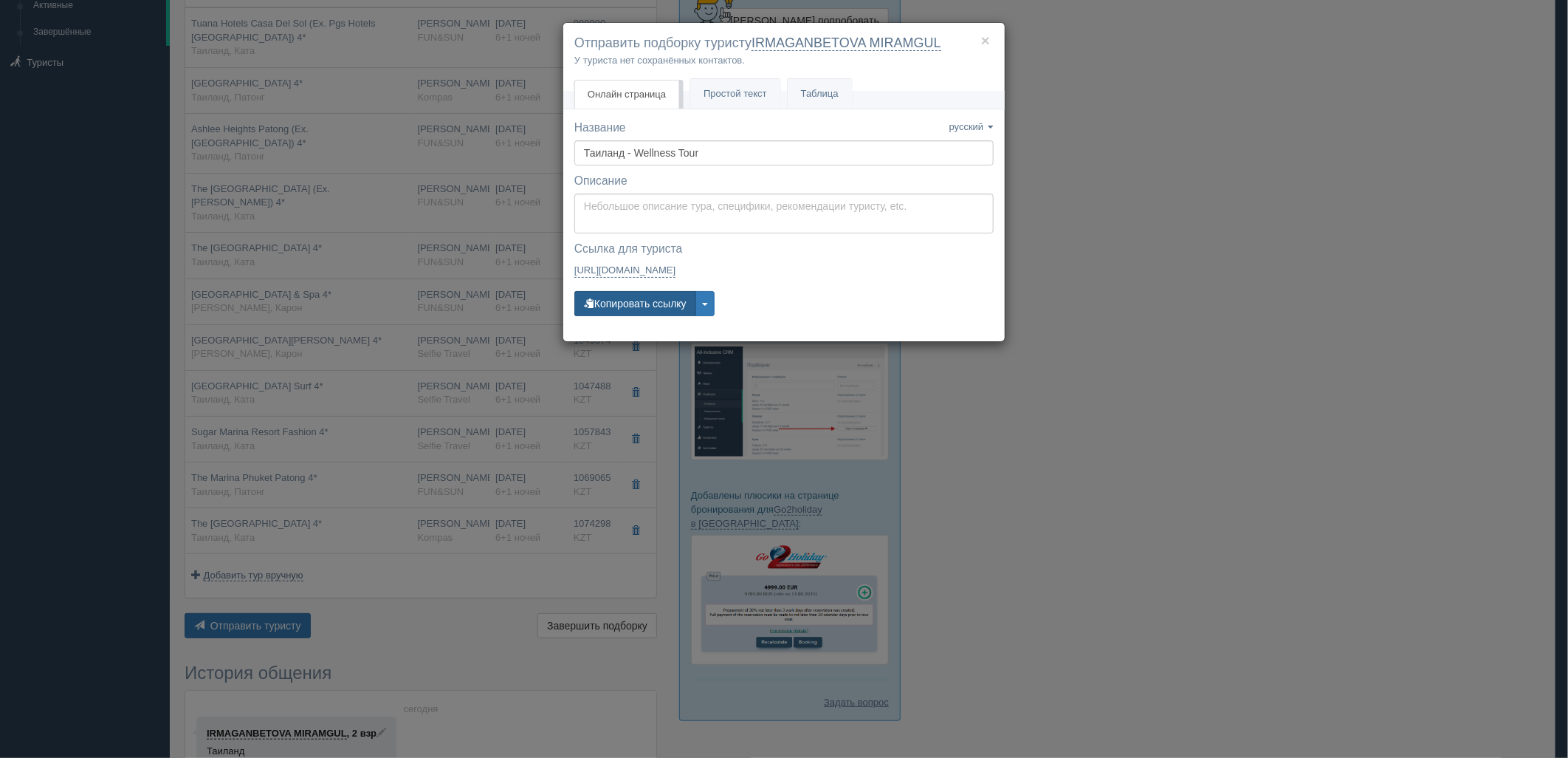
click at [670, 294] on button "Копировать ссылку" at bounding box center [635, 303] width 122 height 25
click at [637, 293] on button "Копировать ссылку" at bounding box center [635, 303] width 122 height 25
